Goal: Task Accomplishment & Management: Manage account settings

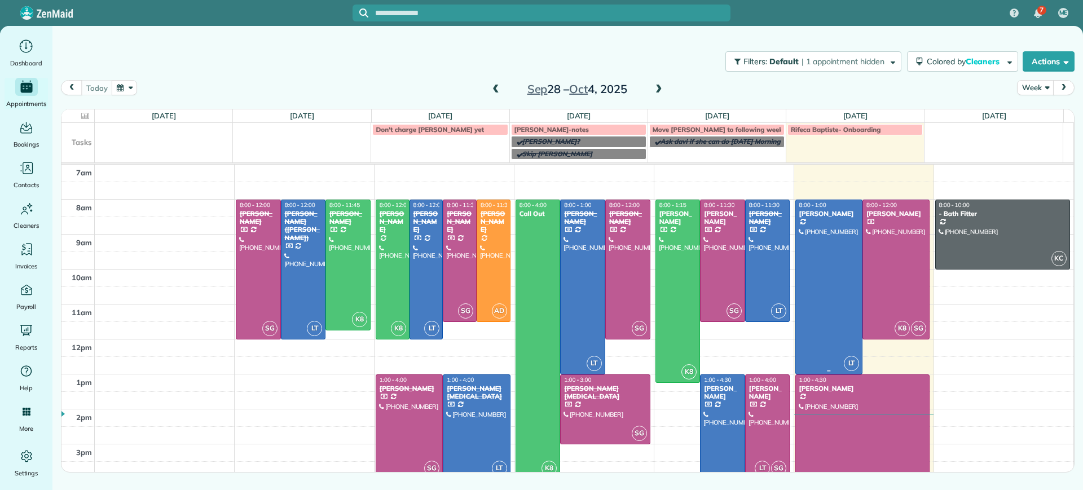
click at [830, 288] on div at bounding box center [829, 287] width 66 height 174
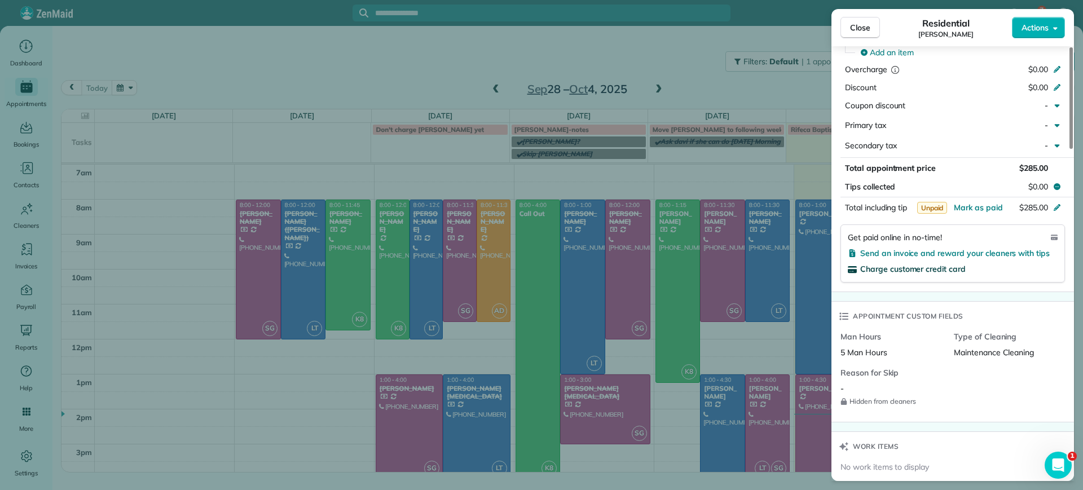
click at [902, 270] on span "Charge customer credit card" at bounding box center [914, 269] width 106 height 10
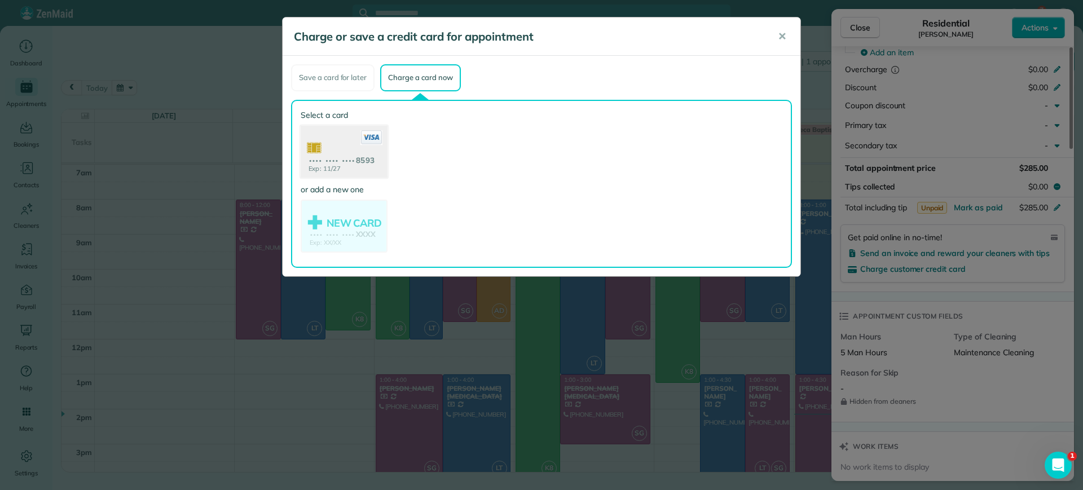
click at [384, 166] on use at bounding box center [344, 152] width 87 height 55
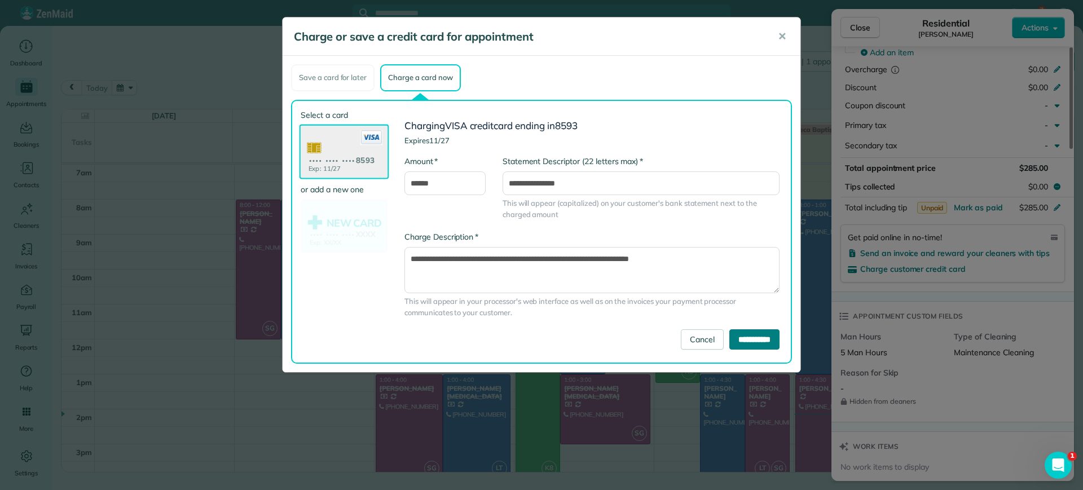
click at [757, 341] on input "**********" at bounding box center [755, 340] width 50 height 20
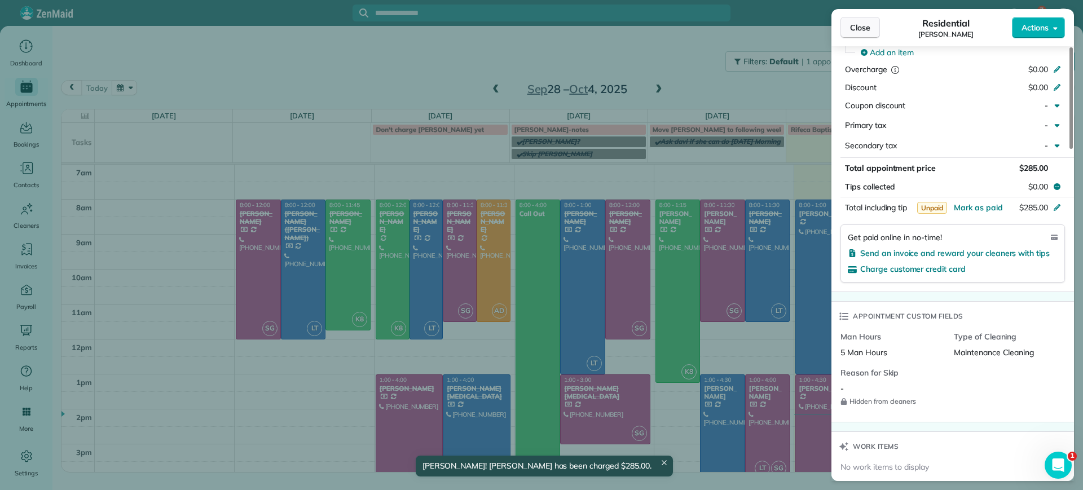
click at [854, 31] on span "Close" at bounding box center [860, 27] width 20 height 11
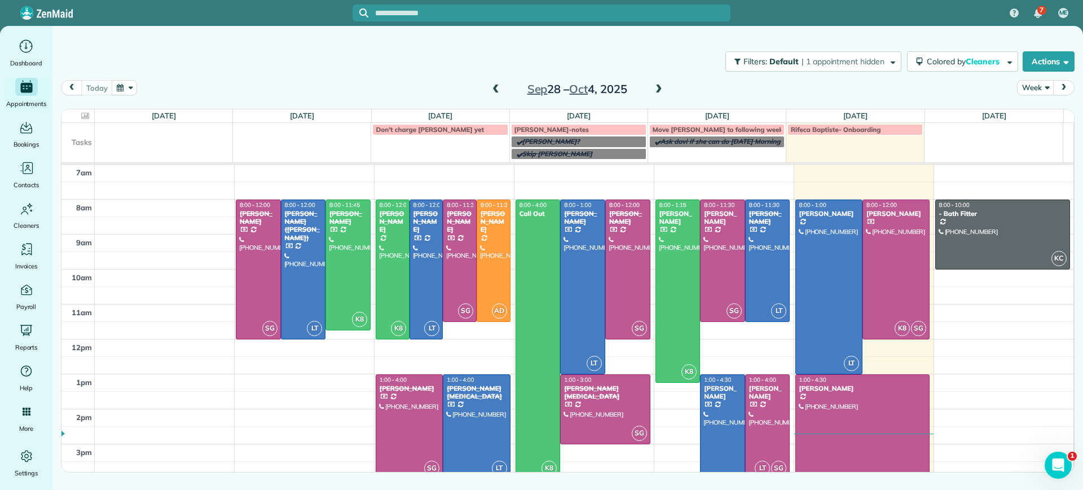
click at [894, 406] on div at bounding box center [863, 435] width 134 height 121
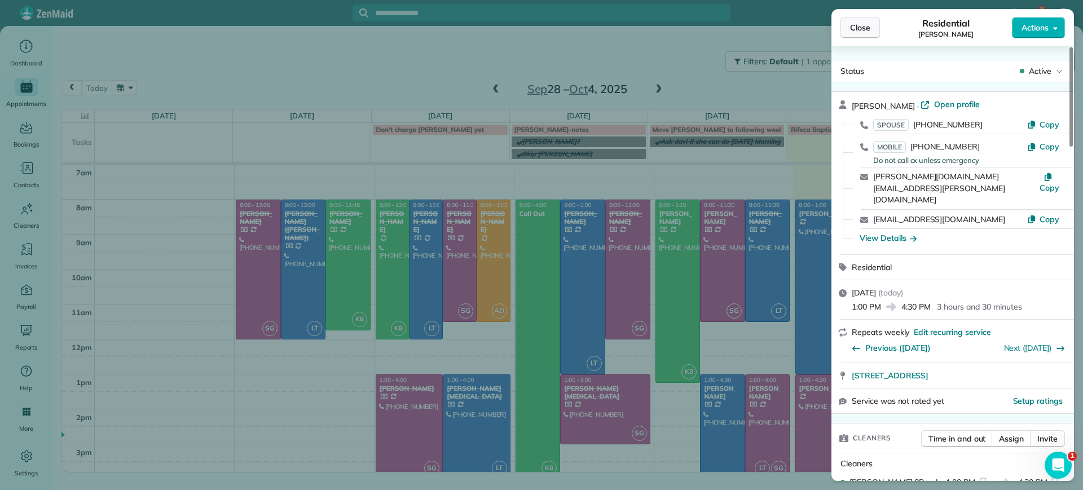
click at [857, 21] on button "Close" at bounding box center [861, 27] width 40 height 21
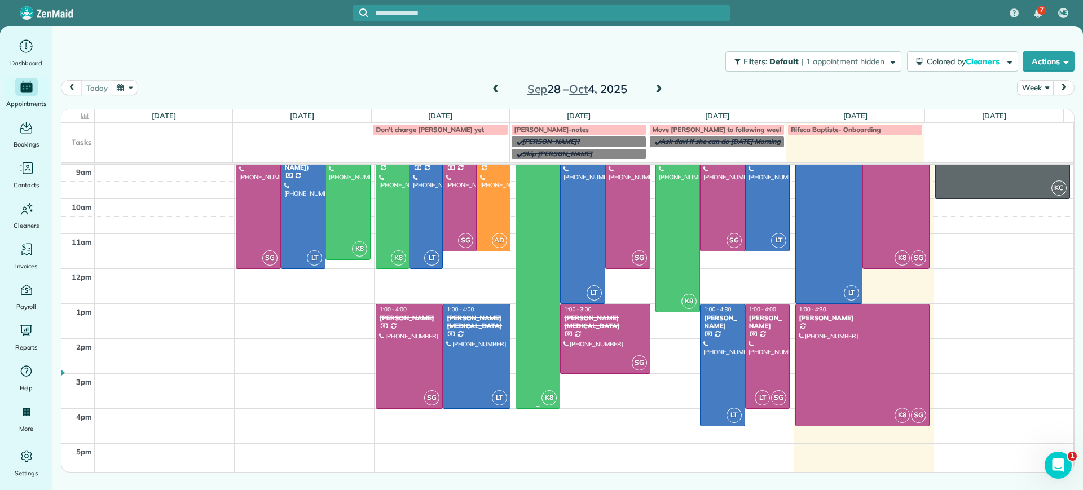
scroll to position [71, 0]
click at [660, 91] on span at bounding box center [659, 90] width 12 height 10
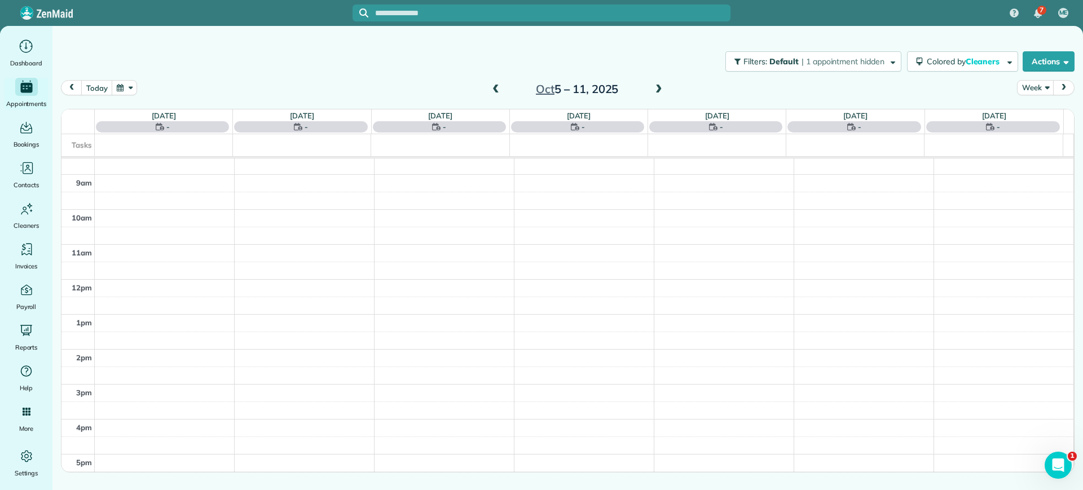
scroll to position [0, 0]
click at [660, 91] on span at bounding box center [659, 90] width 12 height 10
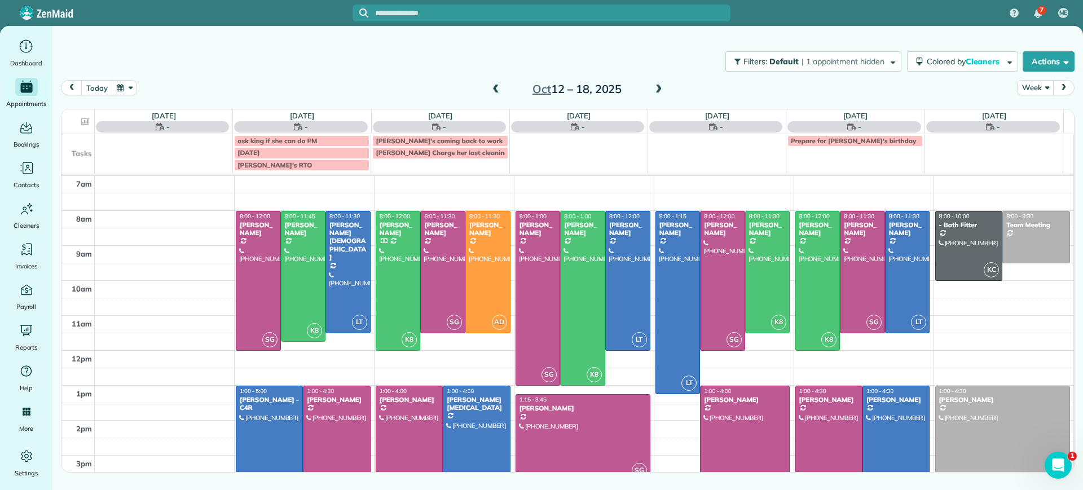
click at [660, 91] on span at bounding box center [659, 90] width 12 height 10
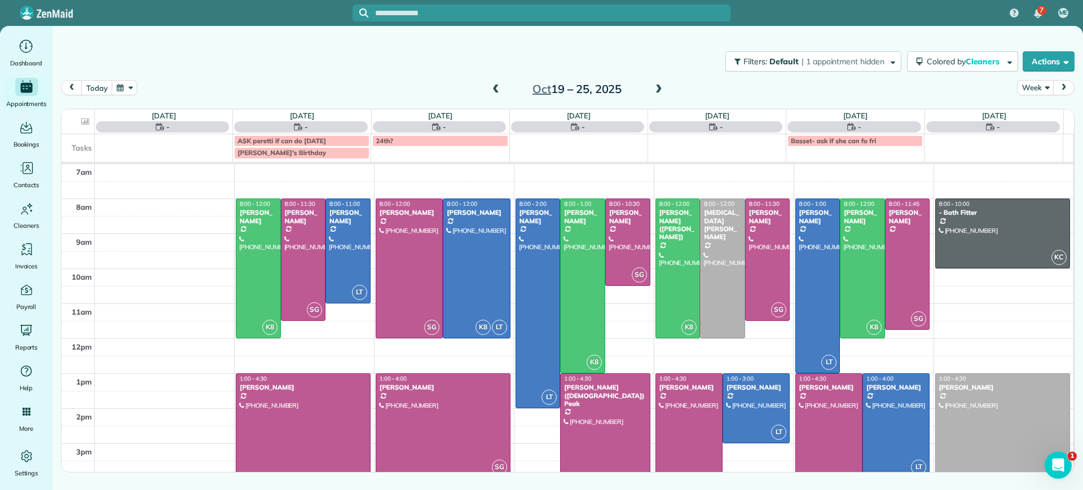
click at [660, 91] on span at bounding box center [659, 90] width 12 height 10
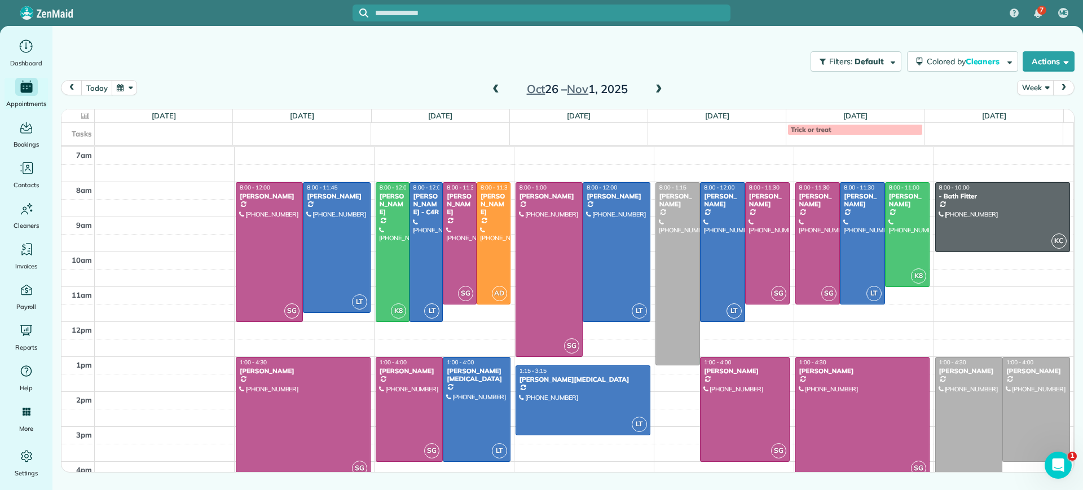
click at [497, 87] on span at bounding box center [496, 90] width 12 height 10
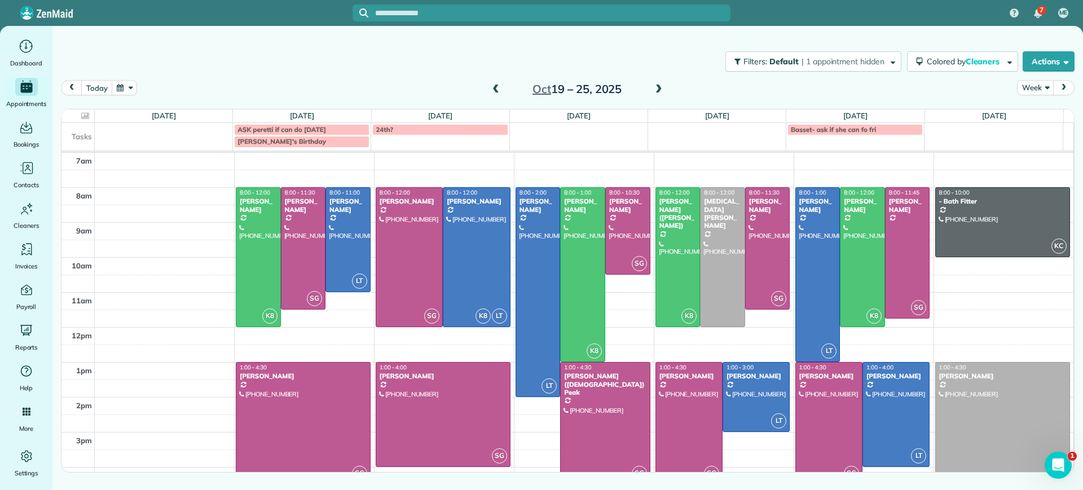
click at [659, 86] on span at bounding box center [659, 90] width 12 height 10
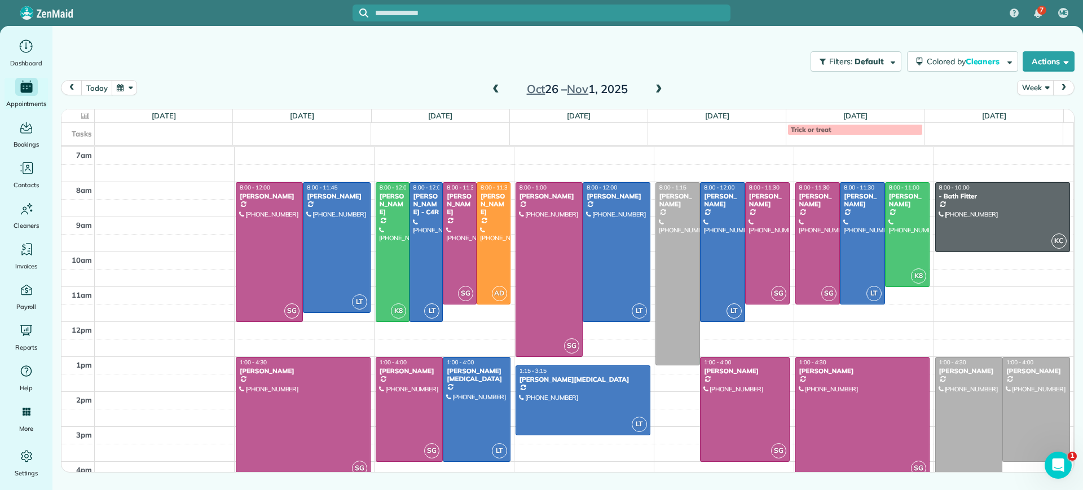
click at [502, 87] on div "[DATE] – [DATE]" at bounding box center [577, 89] width 181 height 18
click at [501, 88] on span at bounding box center [496, 90] width 12 height 10
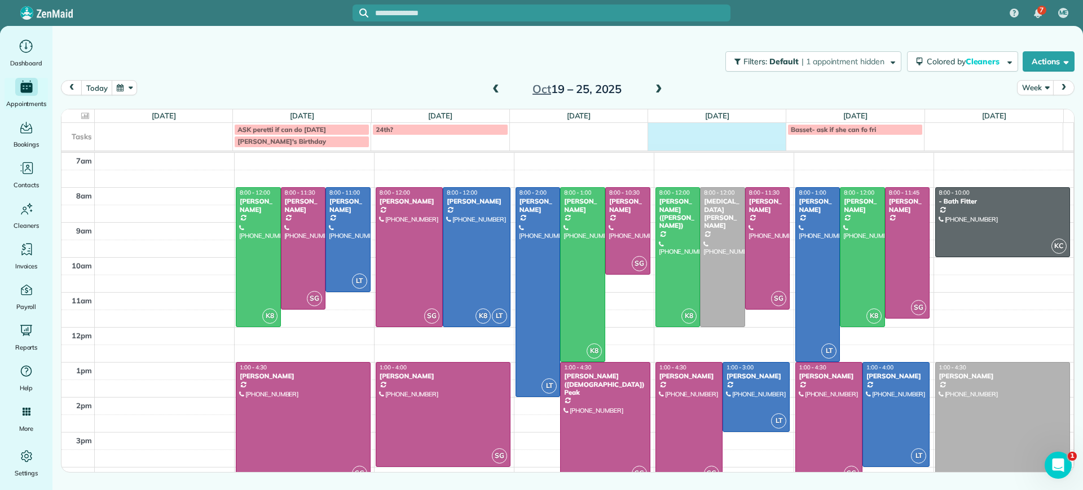
click at [696, 134] on td at bounding box center [717, 135] width 138 height 25
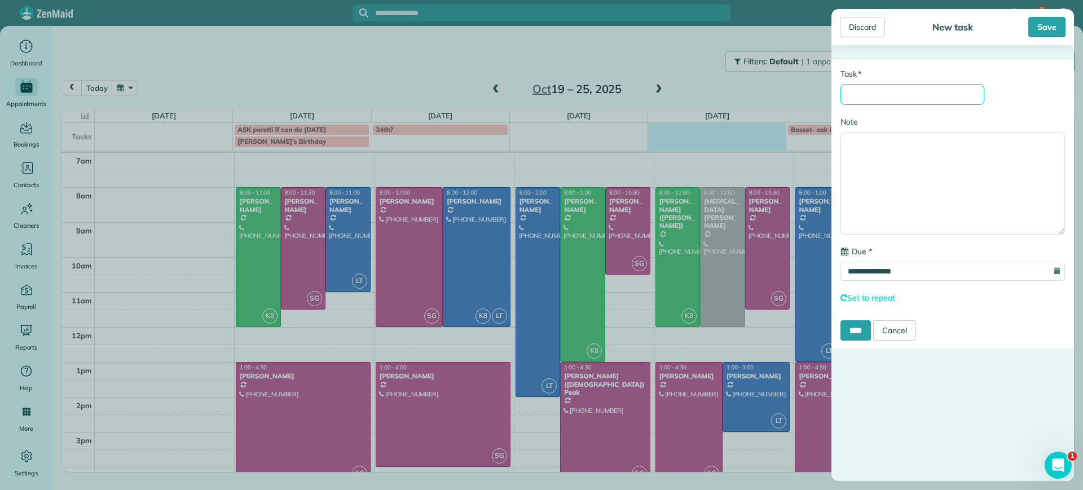
click at [866, 104] on input "* Task" at bounding box center [913, 94] width 144 height 21
type input "**********"
click at [865, 330] on input "****" at bounding box center [856, 331] width 30 height 20
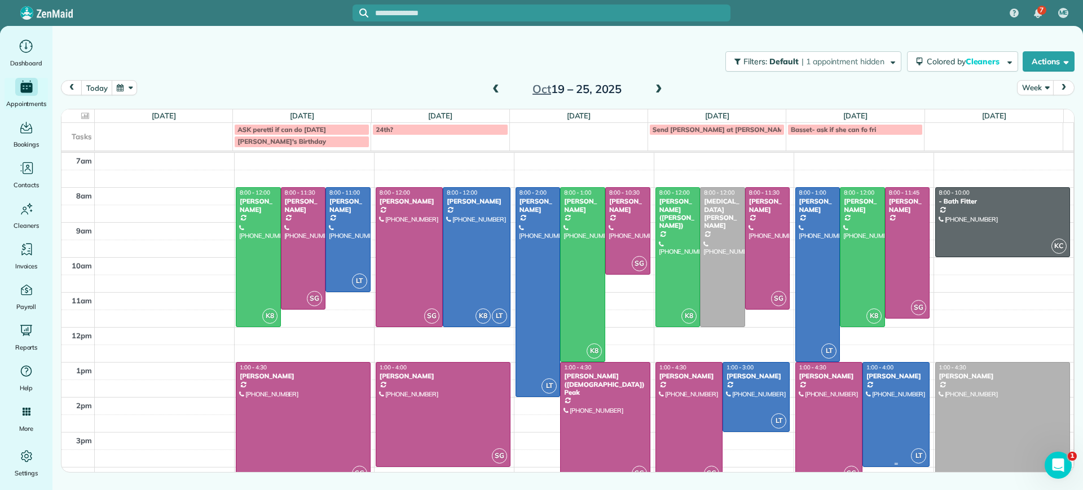
click at [887, 397] on div at bounding box center [896, 415] width 66 height 104
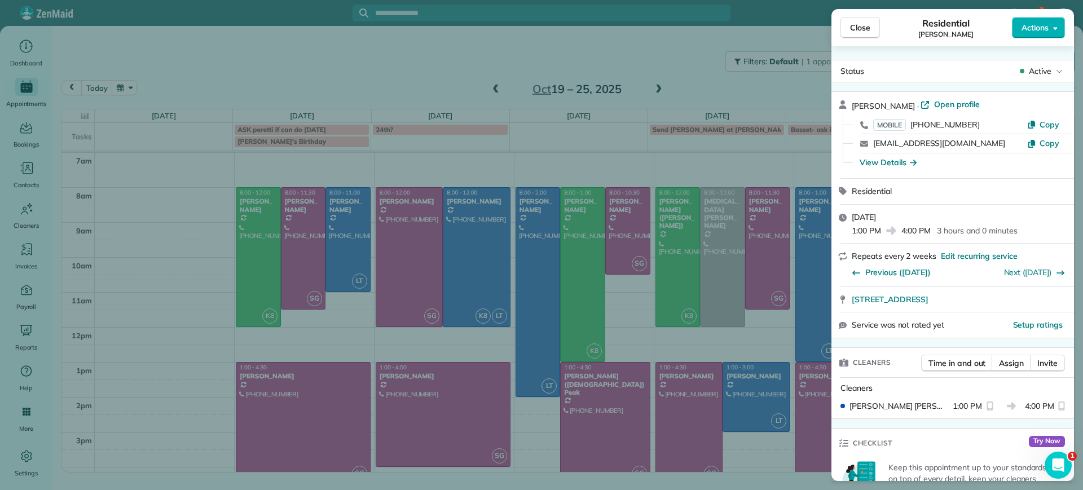
click at [865, 30] on span "Close" at bounding box center [860, 27] width 20 height 11
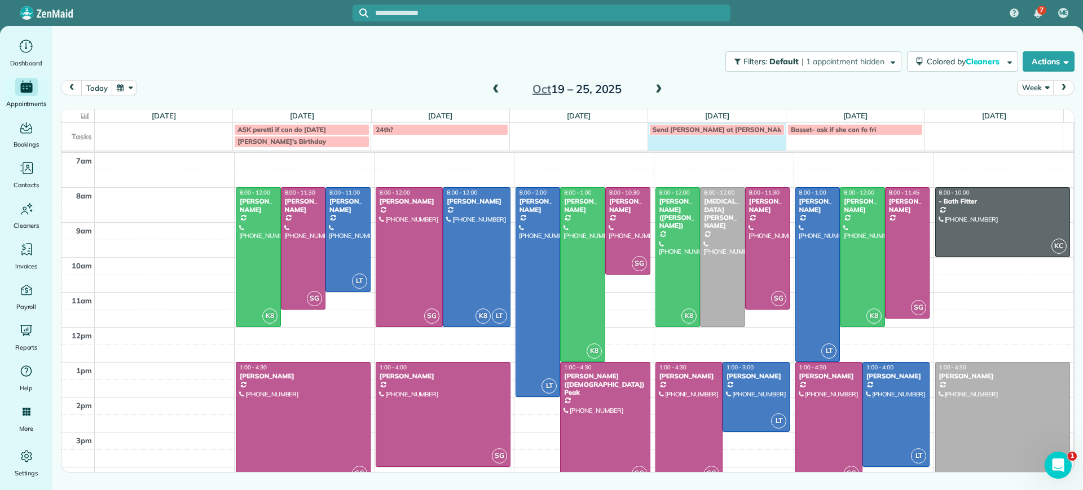
click at [695, 146] on td "Send [PERSON_NAME] at [PERSON_NAME]" at bounding box center [717, 135] width 138 height 25
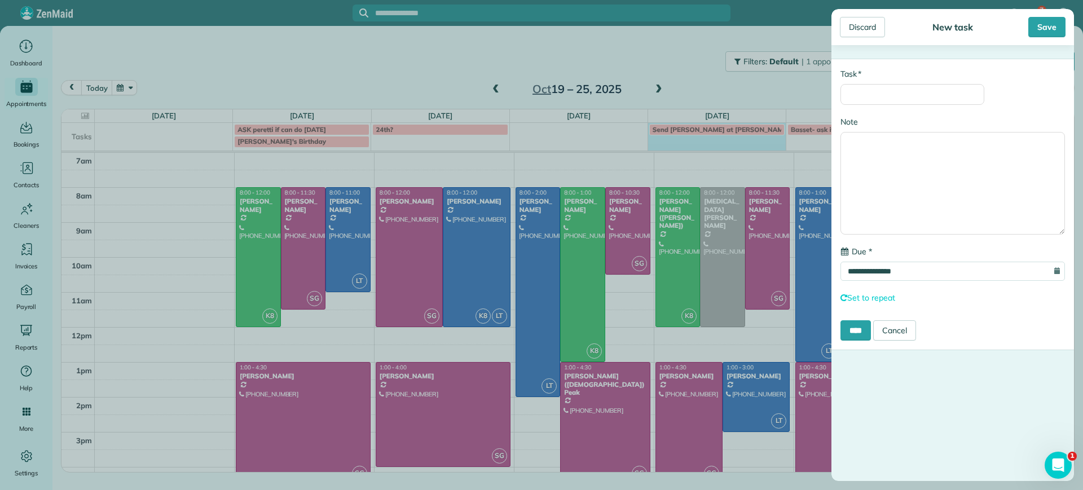
click at [704, 81] on div "**********" at bounding box center [541, 245] width 1083 height 490
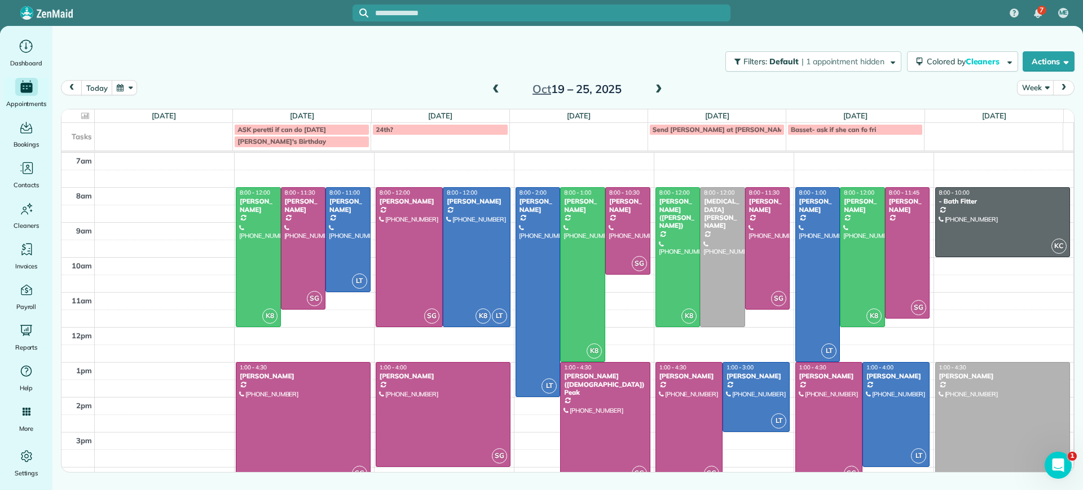
click at [498, 89] on span at bounding box center [496, 90] width 12 height 10
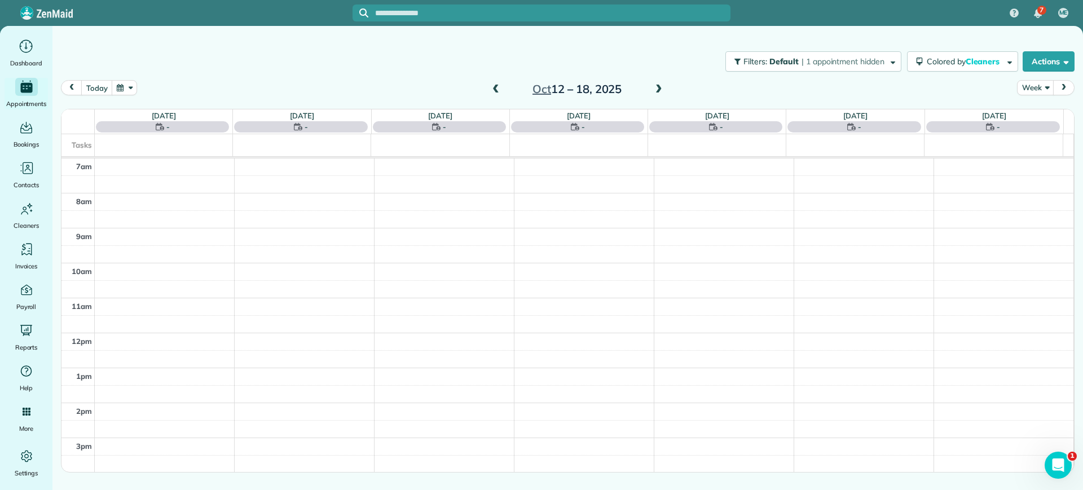
click at [498, 89] on span at bounding box center [496, 90] width 12 height 10
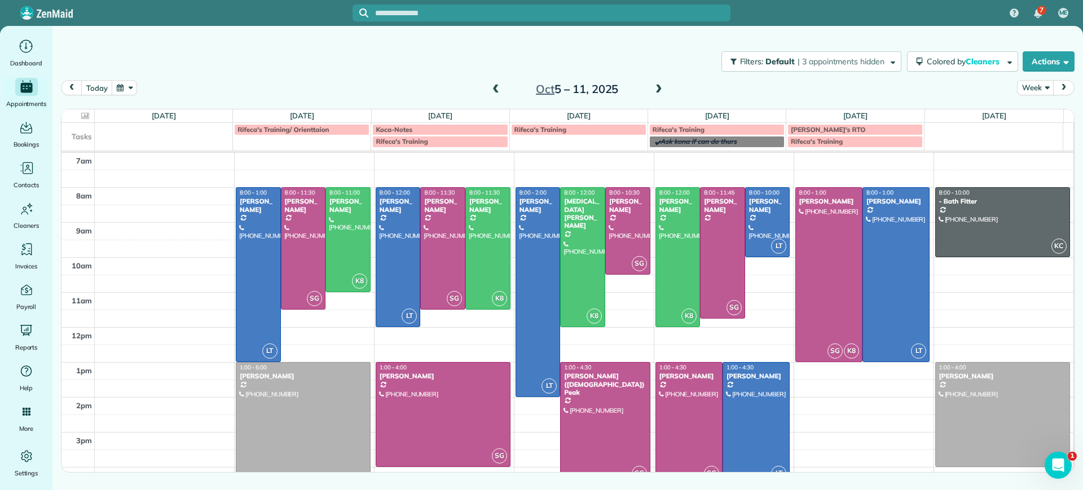
click at [498, 89] on span at bounding box center [496, 90] width 12 height 10
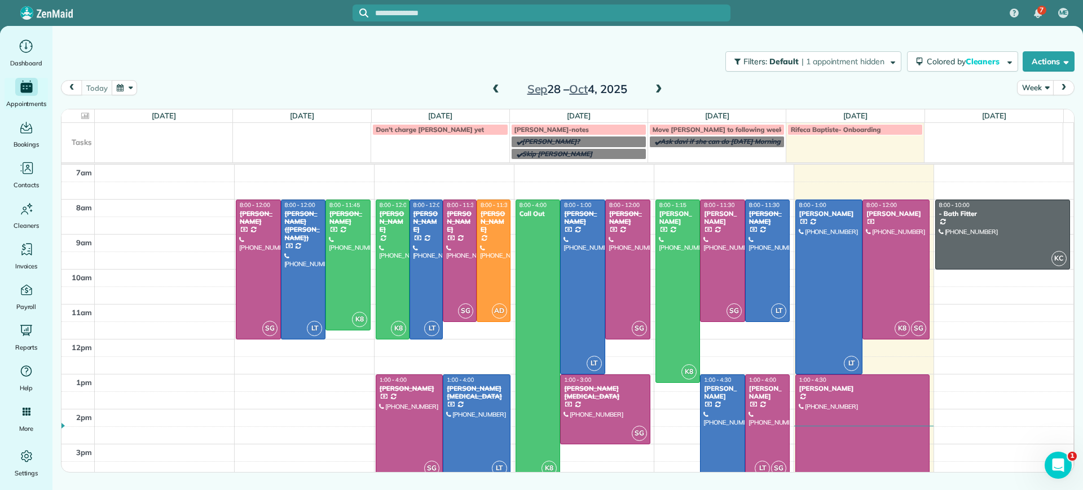
click at [497, 91] on span at bounding box center [496, 90] width 12 height 10
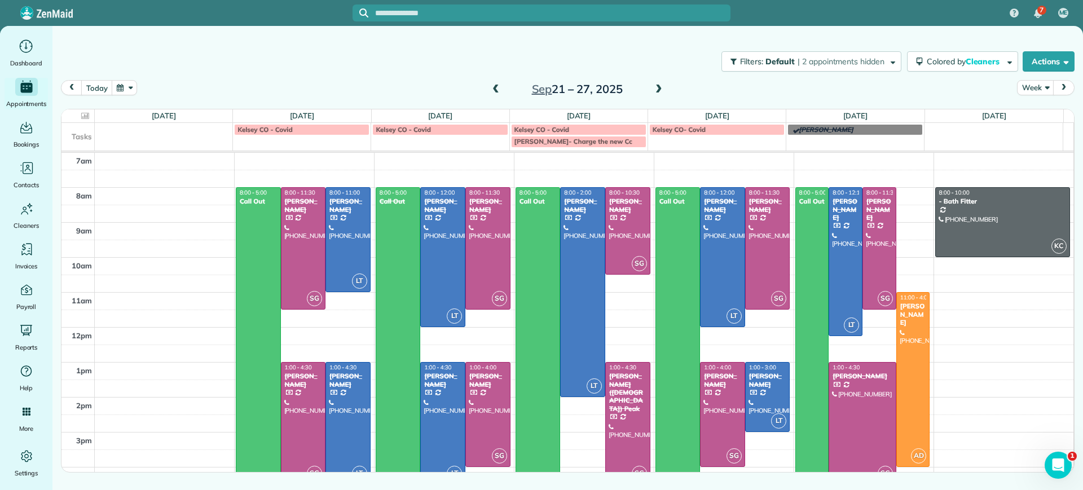
click at [659, 87] on span at bounding box center [659, 90] width 12 height 10
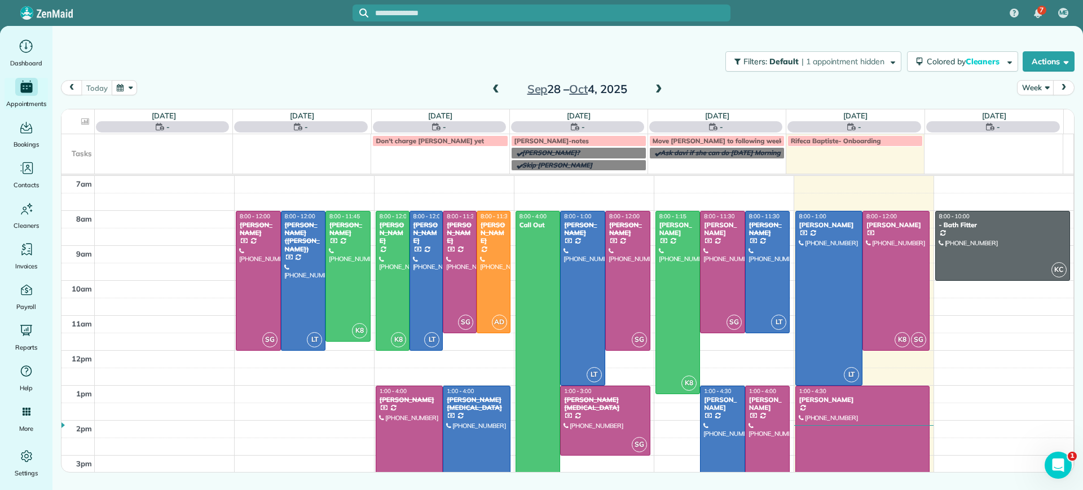
click at [659, 87] on span at bounding box center [659, 90] width 12 height 10
